Goal: Task Accomplishment & Management: Complete application form

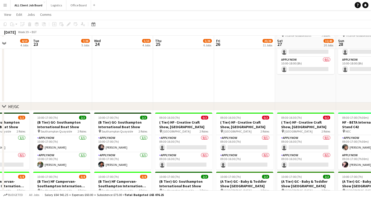
scroll to position [103, 0]
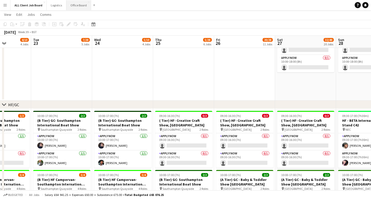
click at [76, 3] on button "Office Board Close" at bounding box center [78, 5] width 25 height 10
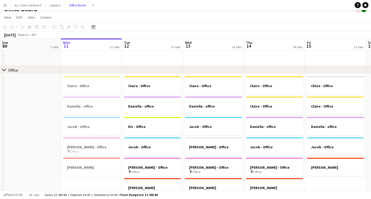
scroll to position [8, 0]
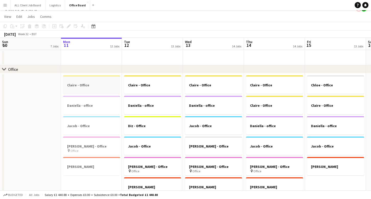
click at [98, 85] on h3 "Claire - Office" at bounding box center [91, 85] width 57 height 5
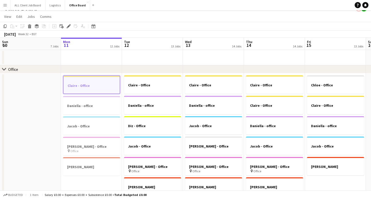
click at [98, 85] on h3 "Claire - Office" at bounding box center [91, 85] width 56 height 5
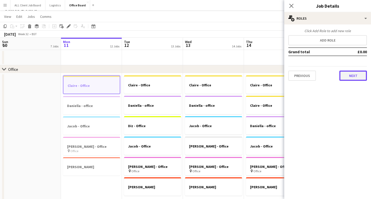
click at [348, 75] on button "Next" at bounding box center [353, 76] width 28 height 10
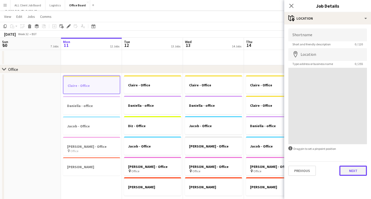
click at [347, 173] on button "Next" at bounding box center [353, 171] width 28 height 10
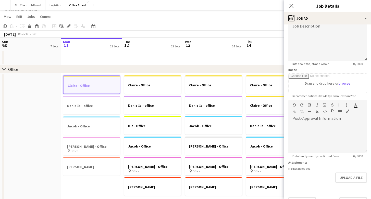
scroll to position [53, 0]
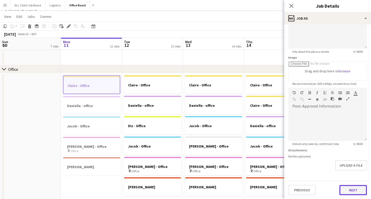
click at [354, 194] on button "Next" at bounding box center [353, 190] width 28 height 10
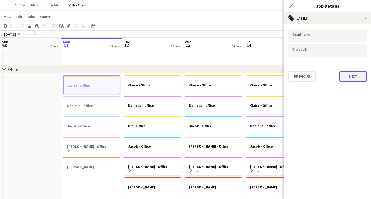
click at [354, 77] on button "Next" at bounding box center [353, 76] width 28 height 10
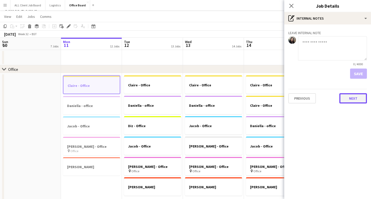
click at [351, 100] on button "Next" at bounding box center [353, 98] width 28 height 10
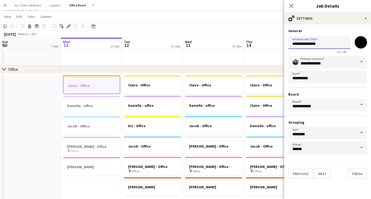
drag, startPoint x: 321, startPoint y: 44, endPoint x: 305, endPoint y: 44, distance: 15.8
click at [305, 44] on input "**********" at bounding box center [319, 42] width 62 height 13
type input "**********"
click at [326, 176] on button "Next" at bounding box center [321, 174] width 17 height 10
type input "**********"
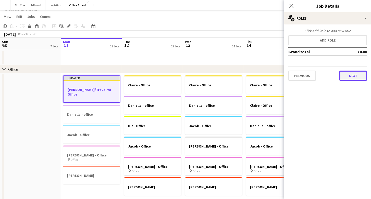
click at [357, 76] on button "Next" at bounding box center [353, 76] width 28 height 10
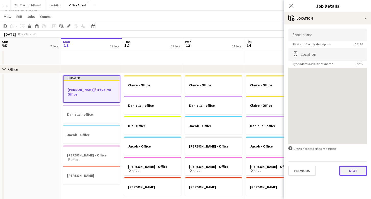
click at [354, 175] on button "Next" at bounding box center [353, 171] width 28 height 10
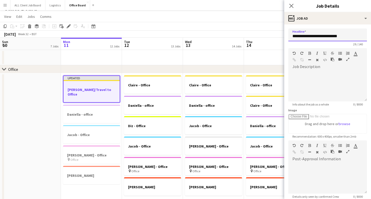
drag, startPoint x: 341, startPoint y: 38, endPoint x: 317, endPoint y: 37, distance: 24.5
click at [317, 37] on input "**********" at bounding box center [327, 35] width 78 height 13
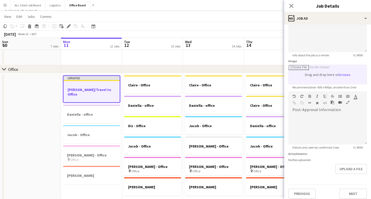
scroll to position [53, 0]
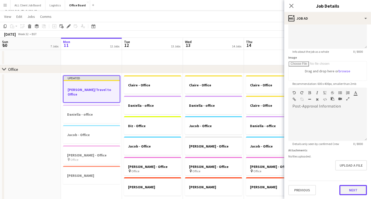
click at [345, 187] on button "Next" at bounding box center [353, 190] width 28 height 10
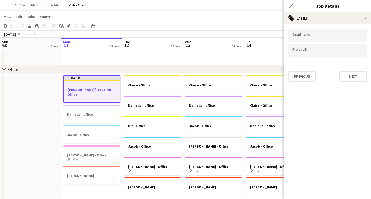
scroll to position [0, 0]
click at [358, 74] on button "Next" at bounding box center [353, 76] width 28 height 10
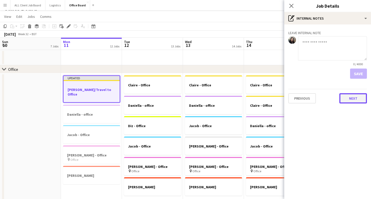
click at [351, 100] on button "Next" at bounding box center [353, 98] width 28 height 10
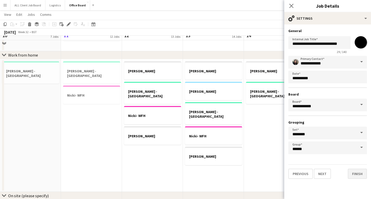
scroll to position [272, 0]
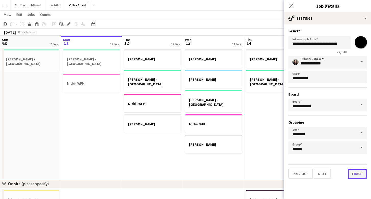
click at [354, 172] on button "Finish" at bounding box center [356, 174] width 19 height 10
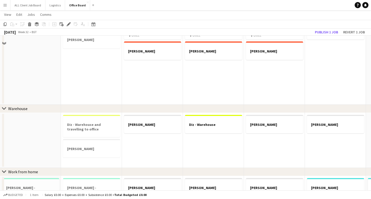
scroll to position [0, 0]
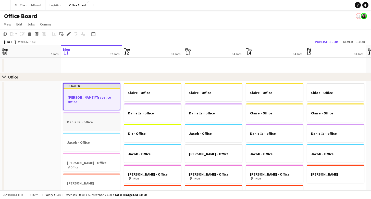
click at [94, 120] on h3 "Daniella - office" at bounding box center [91, 122] width 57 height 5
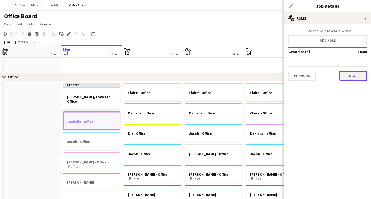
click at [353, 80] on button "Next" at bounding box center [353, 76] width 28 height 10
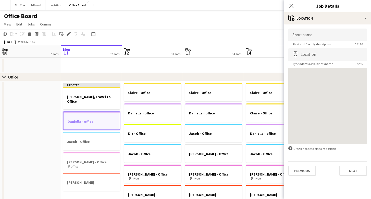
click at [357, 165] on div "Previous Next" at bounding box center [327, 168] width 78 height 15
click at [358, 169] on button "Next" at bounding box center [353, 171] width 28 height 10
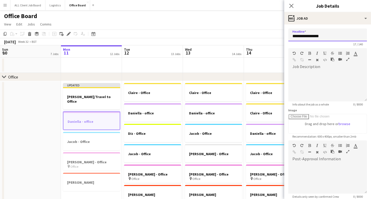
drag, startPoint x: 324, startPoint y: 34, endPoint x: 309, endPoint y: 36, distance: 14.7
click at [309, 36] on input "**********" at bounding box center [327, 35] width 78 height 13
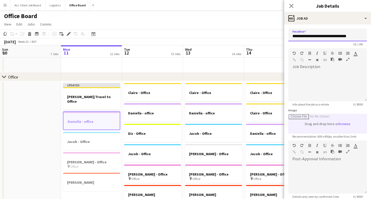
scroll to position [53, 0]
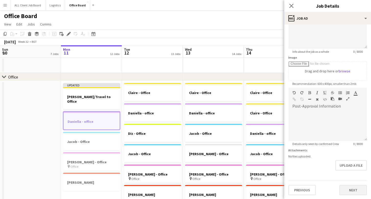
type input "**********"
click at [349, 190] on button "Next" at bounding box center [353, 190] width 28 height 10
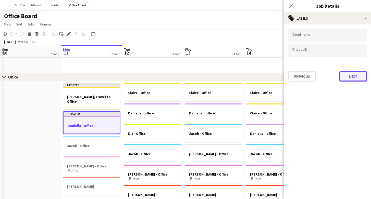
click at [351, 74] on button "Next" at bounding box center [353, 76] width 28 height 10
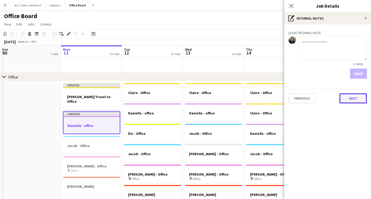
click at [354, 101] on button "Next" at bounding box center [353, 98] width 28 height 10
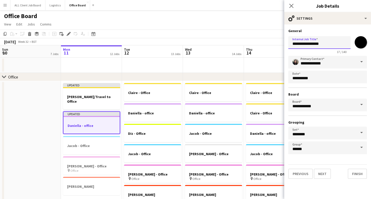
drag, startPoint x: 323, startPoint y: 44, endPoint x: 309, endPoint y: 44, distance: 14.3
click at [309, 44] on input "**********" at bounding box center [319, 42] width 62 height 13
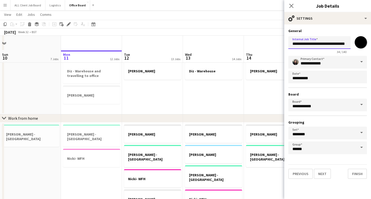
scroll to position [216, 0]
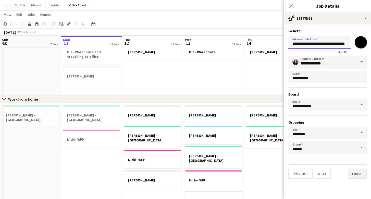
type input "**********"
click at [355, 172] on button "Finish" at bounding box center [356, 174] width 19 height 10
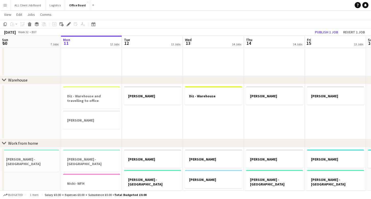
scroll to position [0, 109]
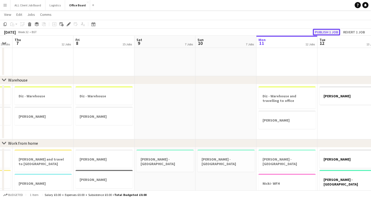
click at [326, 29] on button "Publish 1 job" at bounding box center [325, 32] width 27 height 7
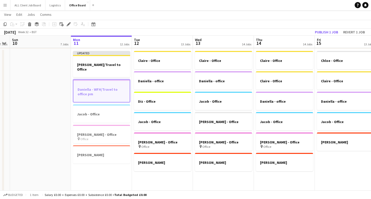
scroll to position [0, 196]
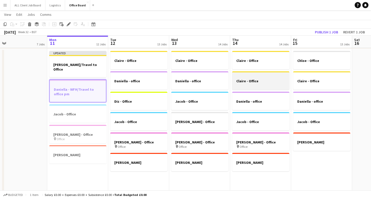
click at [263, 80] on h3 "Claire - Office" at bounding box center [260, 81] width 57 height 5
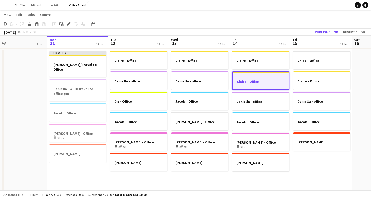
click at [263, 80] on h3 "Claire - Office" at bounding box center [260, 81] width 56 height 5
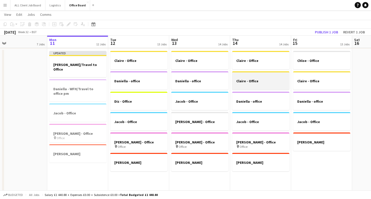
click at [251, 84] on div at bounding box center [260, 85] width 57 height 4
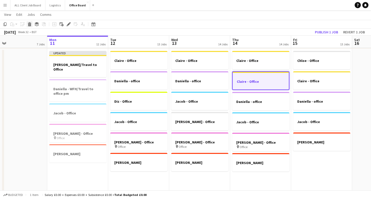
click at [29, 25] on icon at bounding box center [29, 25] width 3 height 3
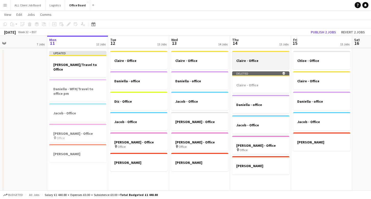
click at [272, 64] on div at bounding box center [260, 65] width 57 height 4
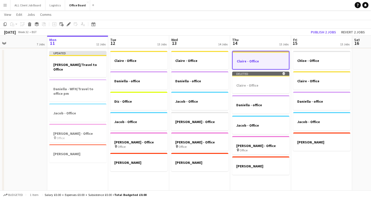
click at [272, 64] on div at bounding box center [260, 65] width 56 height 4
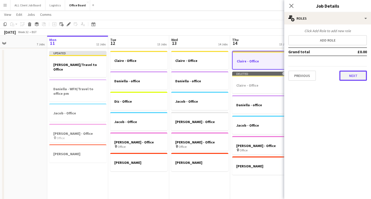
click at [358, 79] on button "Next" at bounding box center [353, 76] width 28 height 10
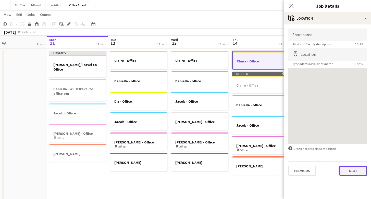
click at [348, 169] on button "Next" at bounding box center [353, 171] width 28 height 10
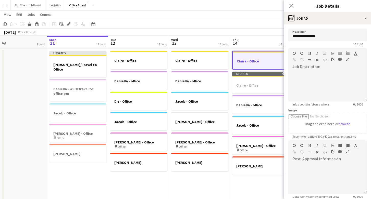
scroll to position [53, 0]
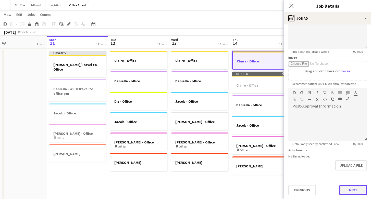
click at [353, 188] on button "Next" at bounding box center [353, 190] width 28 height 10
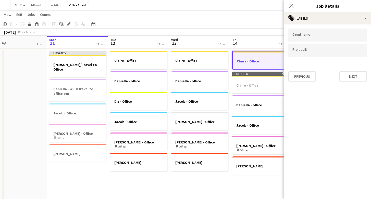
scroll to position [0, 0]
click at [349, 77] on button "Next" at bounding box center [353, 76] width 28 height 10
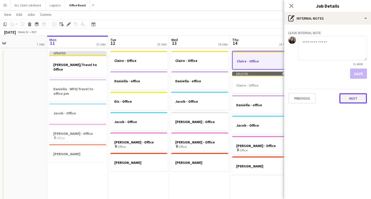
click at [352, 100] on button "Next" at bounding box center [353, 98] width 28 height 10
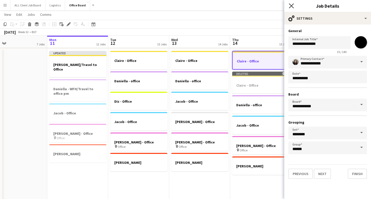
click at [289, 7] on icon "Close pop-in" at bounding box center [290, 5] width 5 height 5
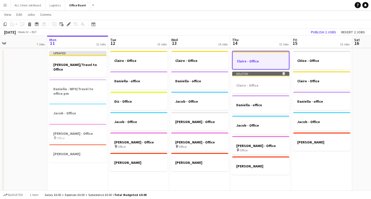
click at [256, 61] on h3 "Claire - Office" at bounding box center [260, 61] width 56 height 5
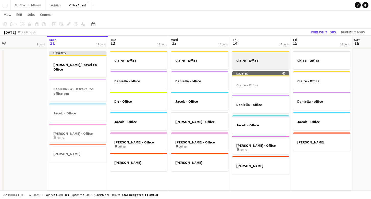
click at [256, 61] on h3 "Claire - Office" at bounding box center [260, 60] width 57 height 5
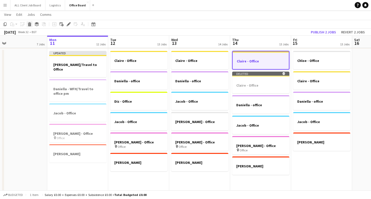
click at [28, 25] on icon "Delete" at bounding box center [30, 24] width 4 height 4
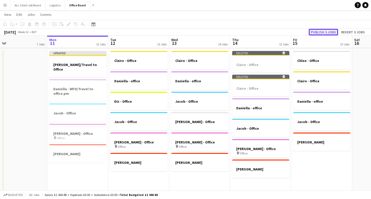
click at [323, 33] on button "Publish 3 jobs" at bounding box center [322, 32] width 29 height 7
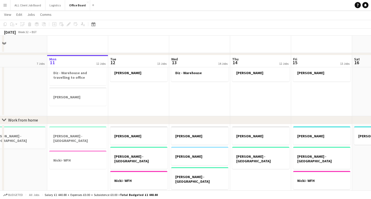
scroll to position [232, 0]
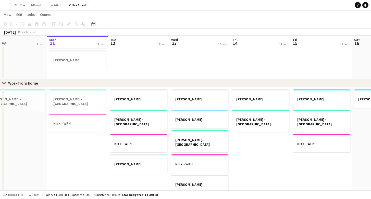
click at [269, 136] on app-date-cell "[PERSON_NAME] - [GEOGRAPHIC_DATA]" at bounding box center [260, 184] width 61 height 194
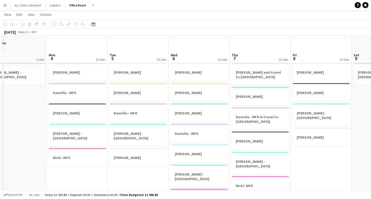
scroll to position [289, 0]
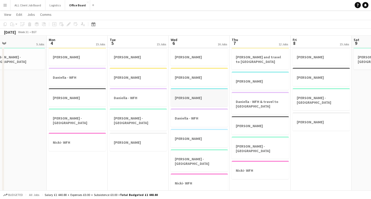
click at [197, 90] on app-job-card "[PERSON_NAME]" at bounding box center [198, 97] width 57 height 18
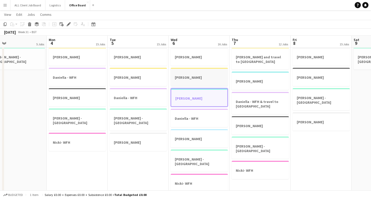
click at [194, 77] on h3 "[PERSON_NAME]" at bounding box center [198, 77] width 57 height 5
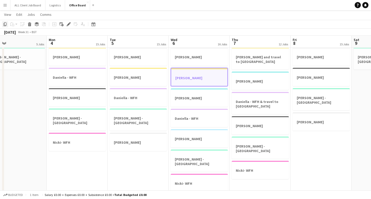
click at [5, 24] on icon "Copy" at bounding box center [5, 24] width 4 height 4
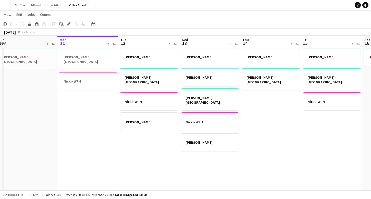
scroll to position [0, 185]
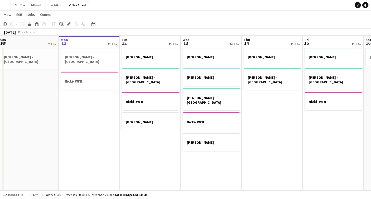
click at [260, 101] on app-date-cell "[PERSON_NAME] - [GEOGRAPHIC_DATA]" at bounding box center [271, 142] width 61 height 194
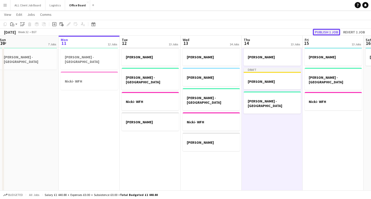
click at [328, 30] on button "Publish 1 job" at bounding box center [325, 32] width 27 height 7
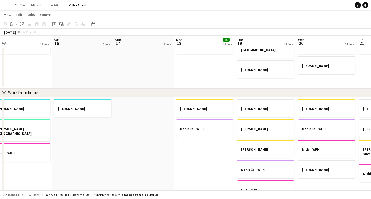
scroll to position [0, 129]
